Goal: Information Seeking & Learning: Learn about a topic

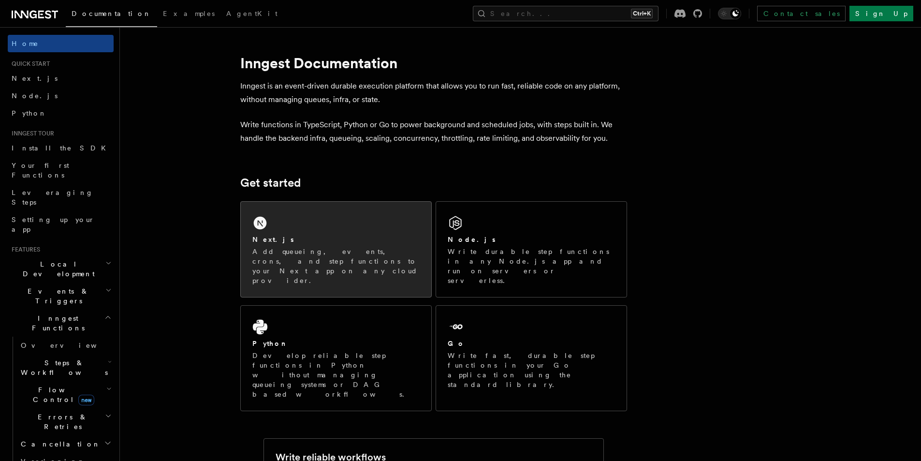
click at [331, 241] on div "Next.js" at bounding box center [335, 240] width 167 height 10
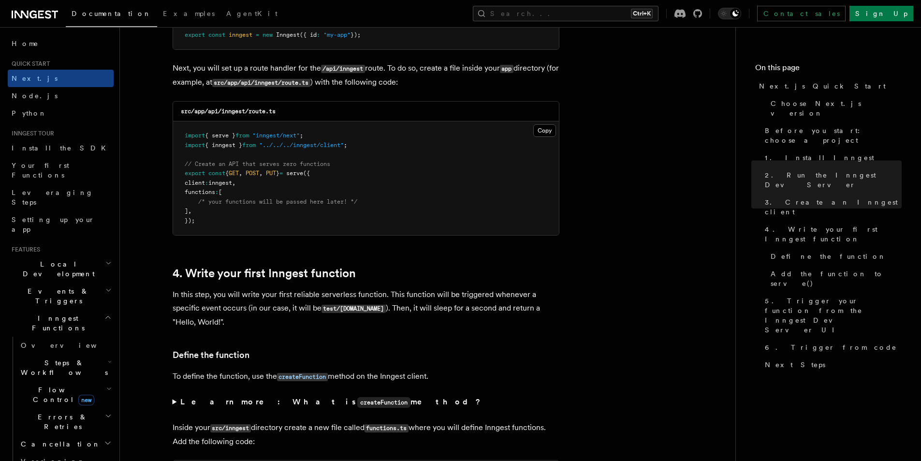
scroll to position [1335, 0]
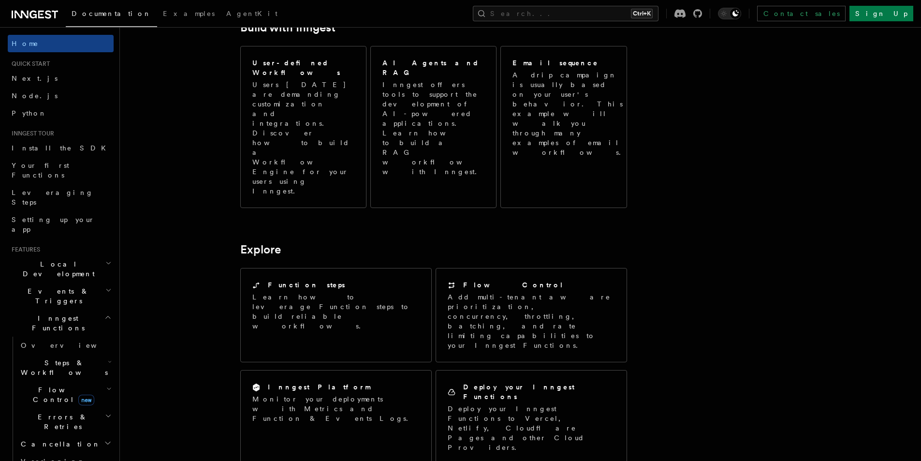
scroll to position [715, 0]
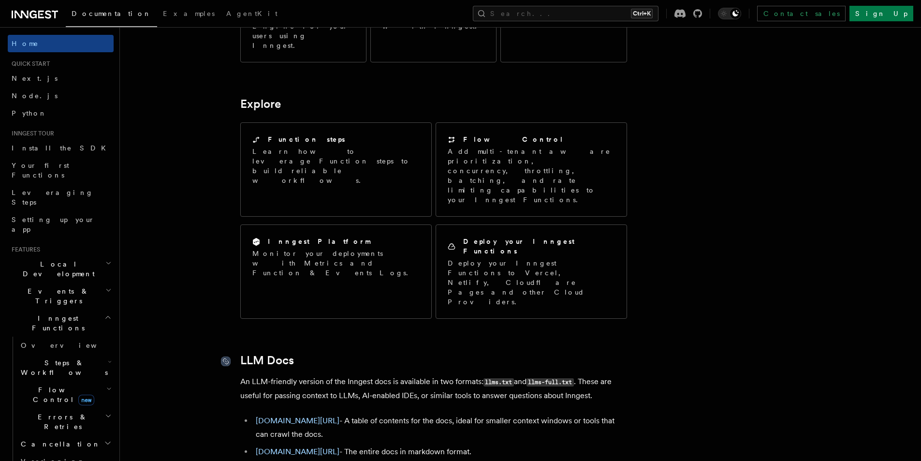
click at [223, 359] on icon at bounding box center [225, 361] width 5 height 5
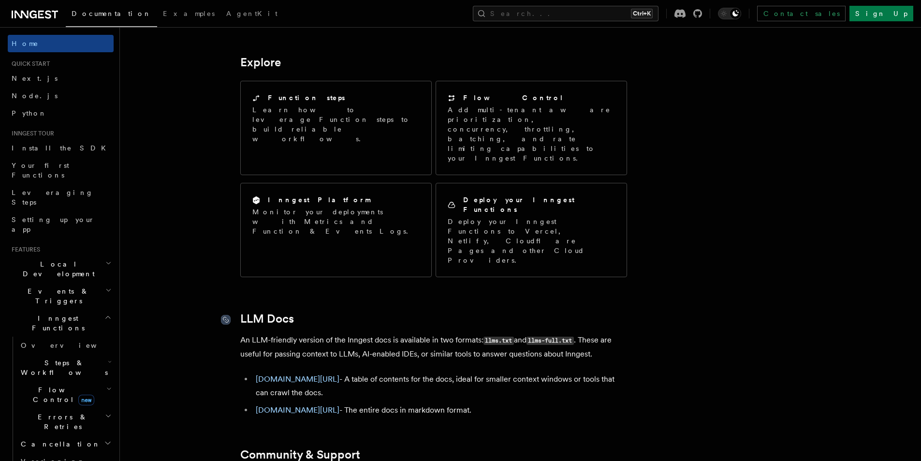
scroll to position [771, 0]
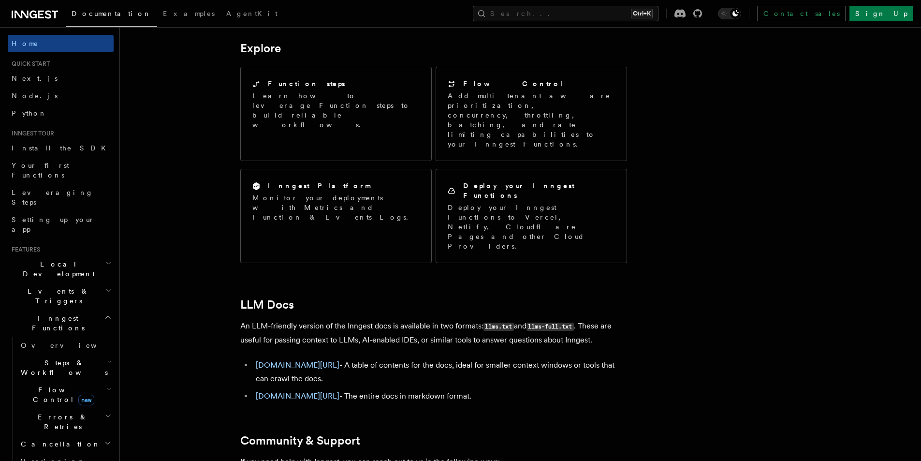
drag, startPoint x: 492, startPoint y: 147, endPoint x: 227, endPoint y: 118, distance: 266.6
copy ul "[DOMAIN_NAME][URL] - A table of contents for the docs, ideal for smaller contex…"
click at [310, 360] on link "[DOMAIN_NAME][URL]" at bounding box center [298, 364] width 84 height 9
